Goal: Find specific page/section: Find specific page/section

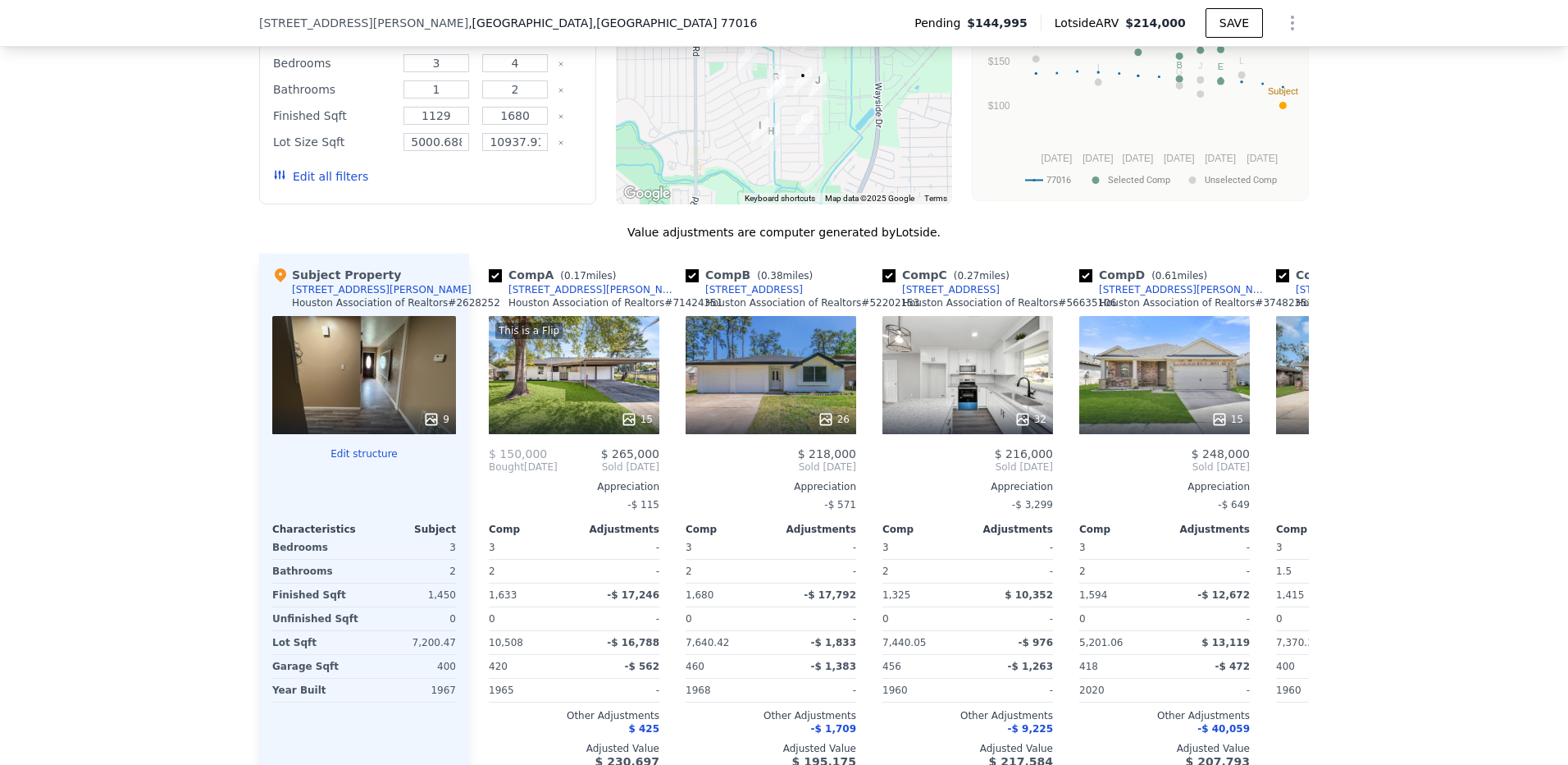
scroll to position [1224, 0]
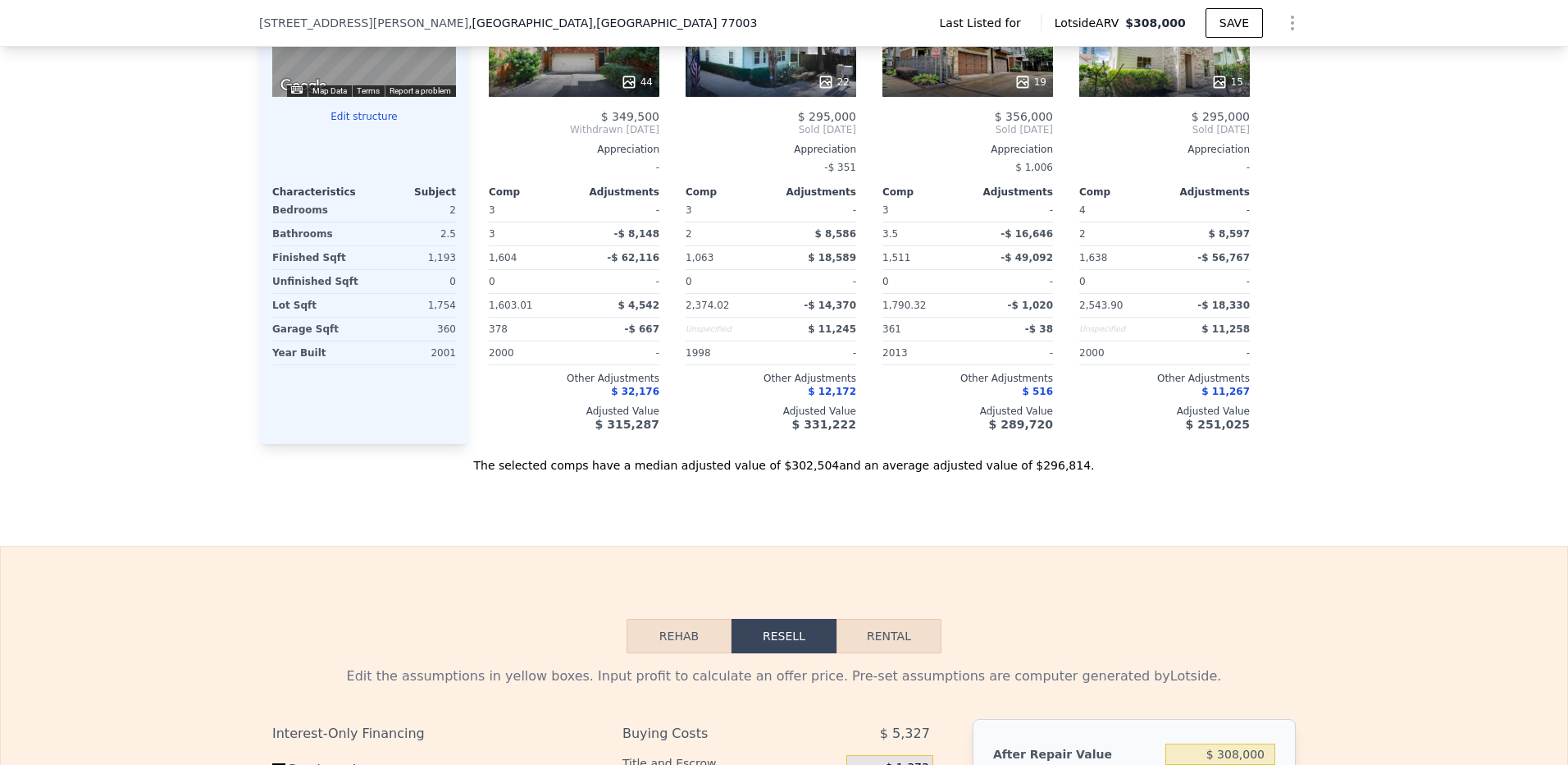
scroll to position [1389, 0]
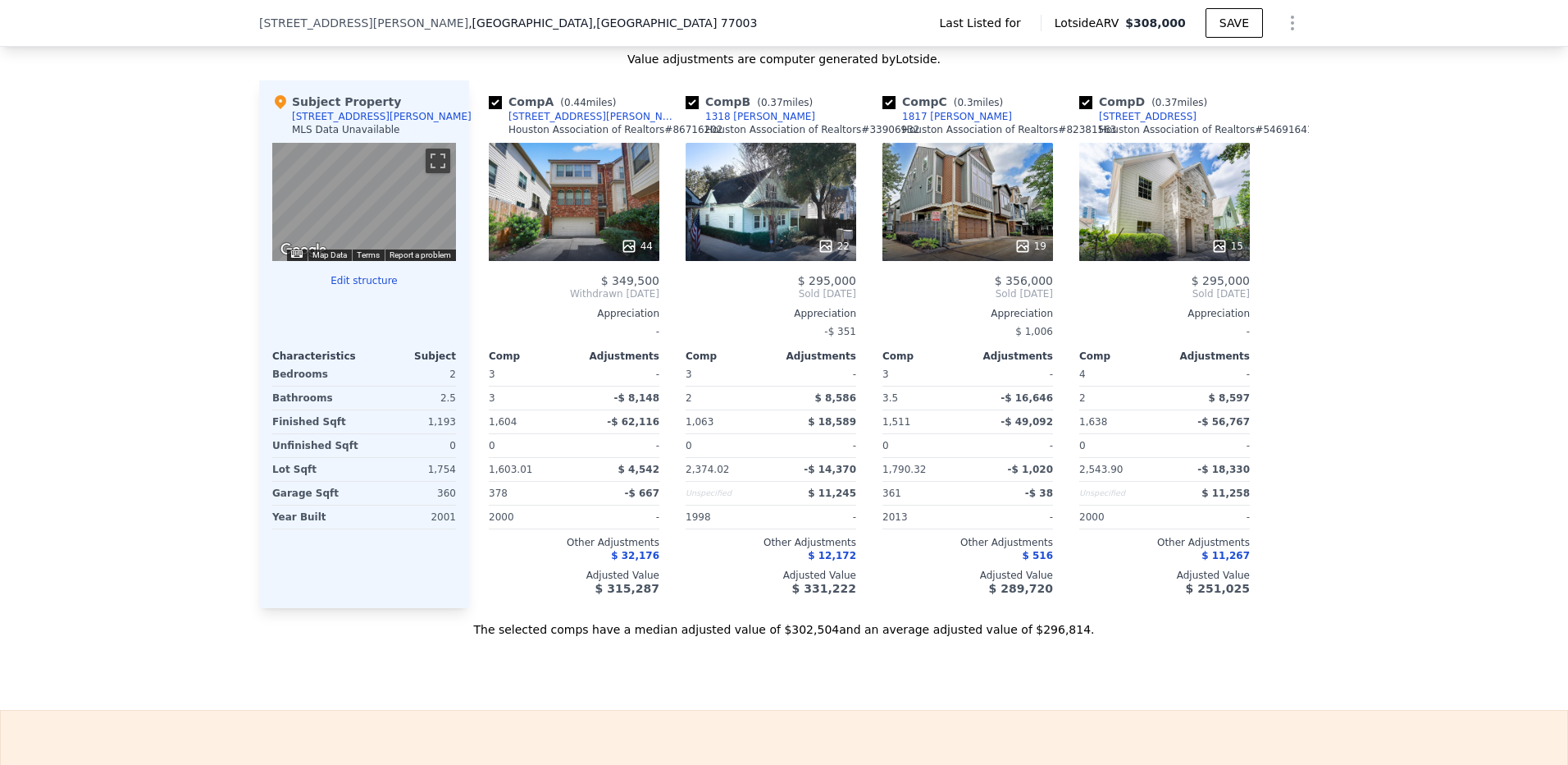
click at [630, 236] on div "44" at bounding box center [574, 202] width 170 height 118
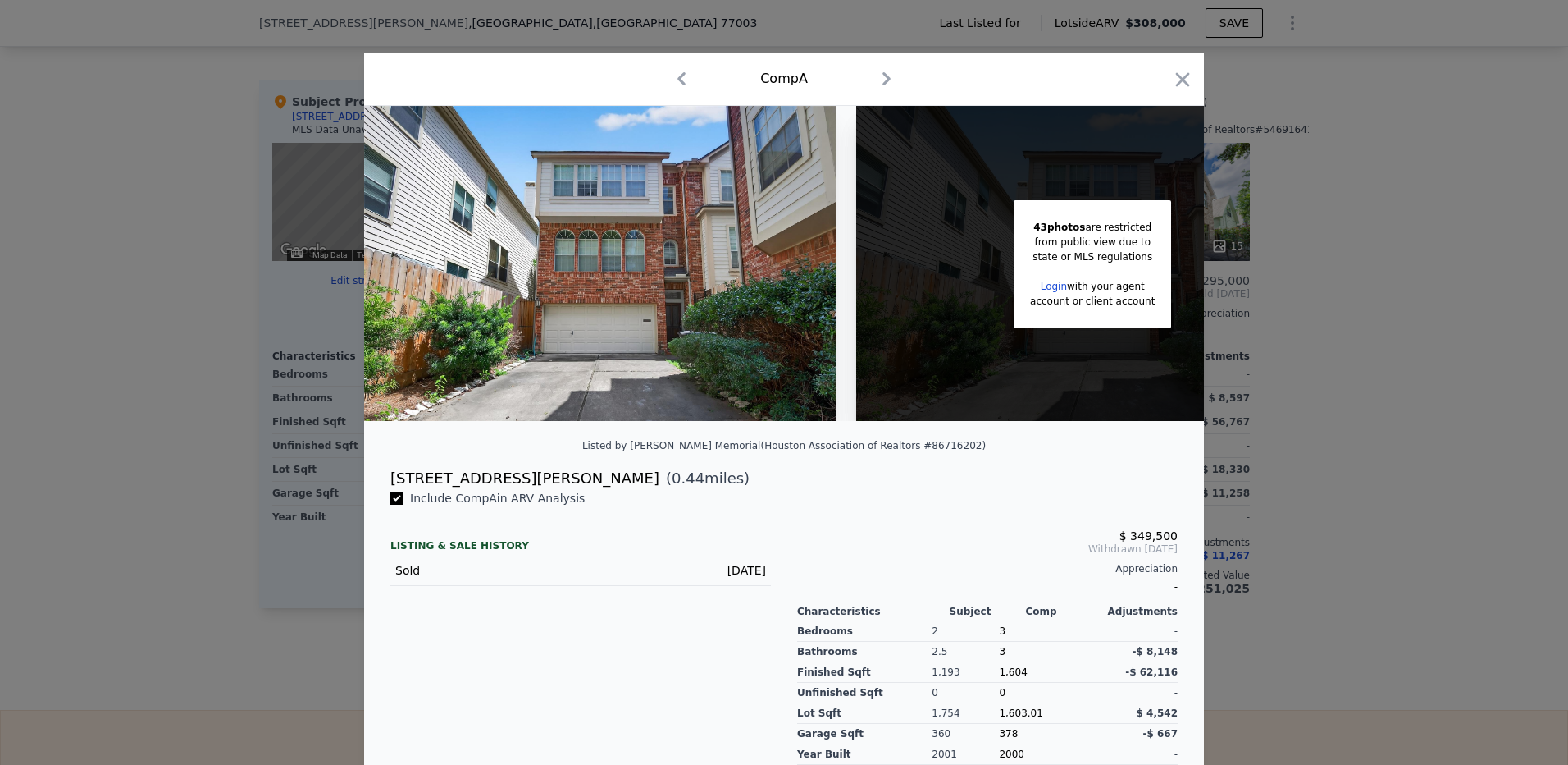
click at [630, 236] on img at bounding box center [600, 263] width 473 height 315
click at [147, 180] on div at bounding box center [784, 382] width 1568 height 765
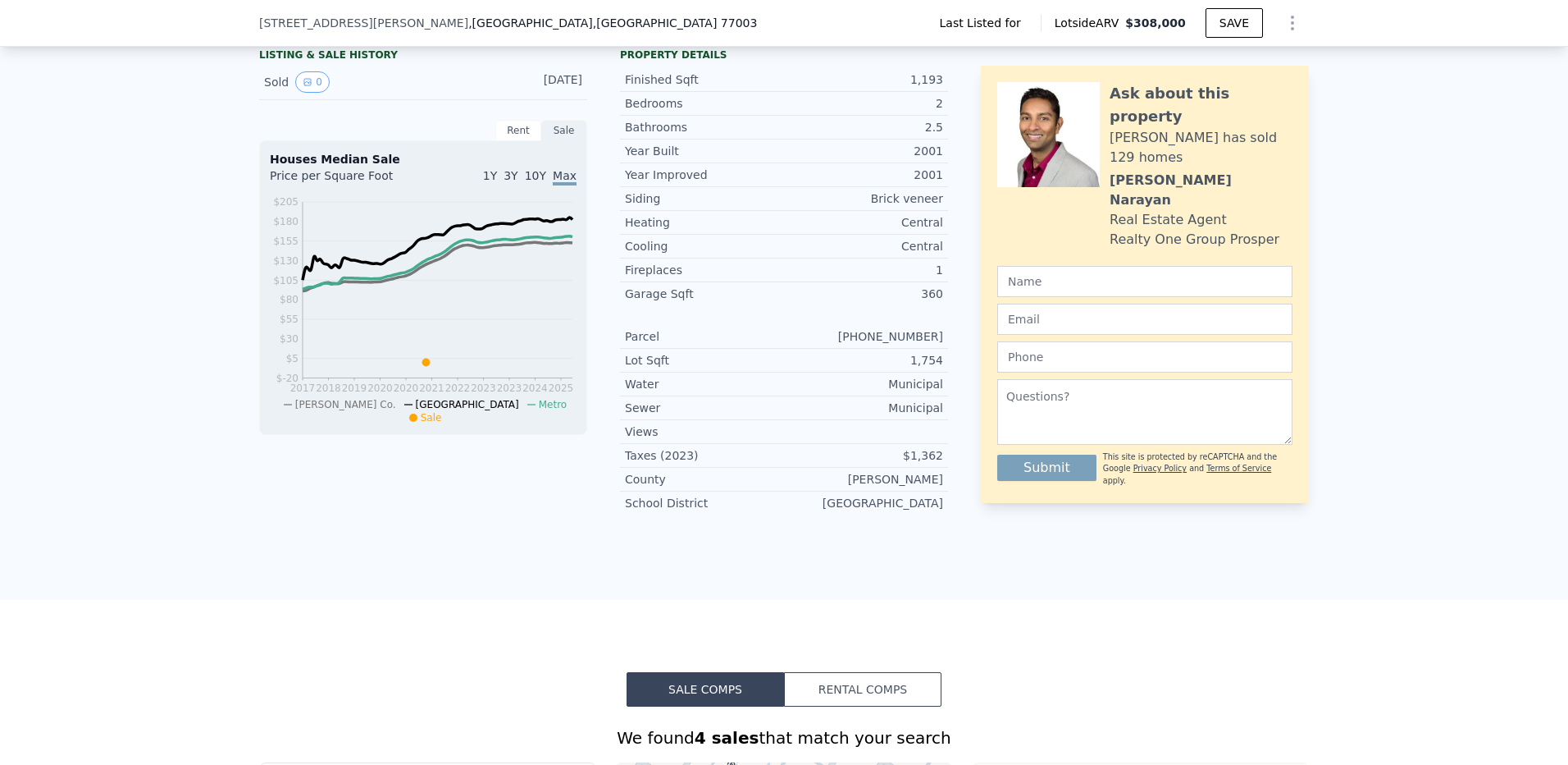
scroll to position [241, 0]
